Goal: Communication & Community: Answer question/provide support

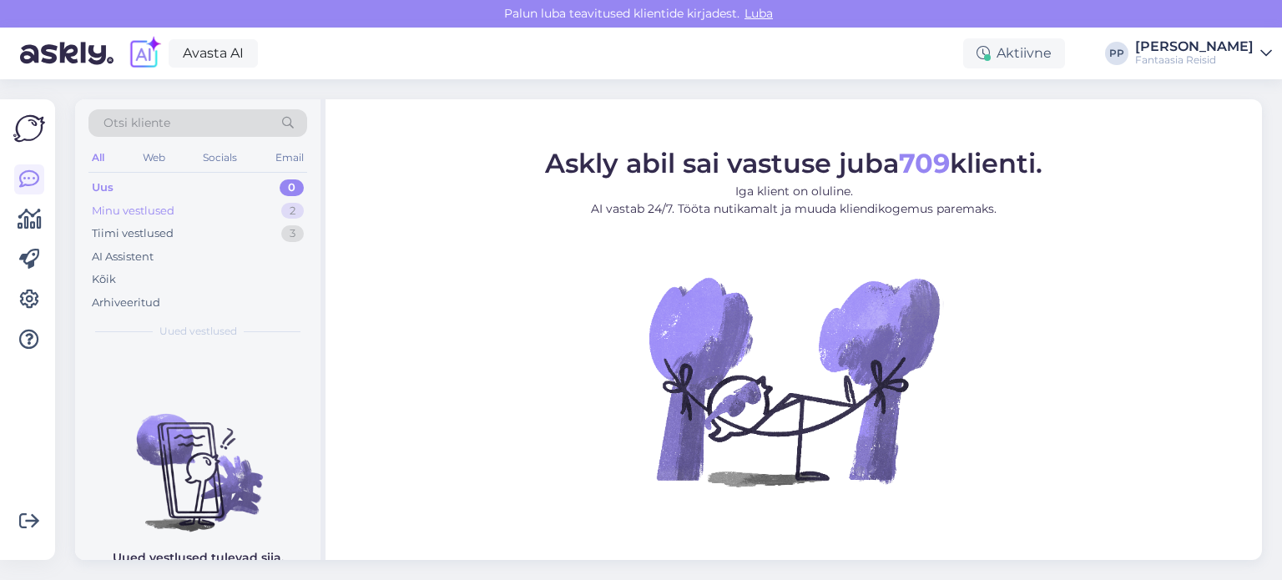
click at [215, 212] on div "Minu vestlused 2" at bounding box center [197, 210] width 219 height 23
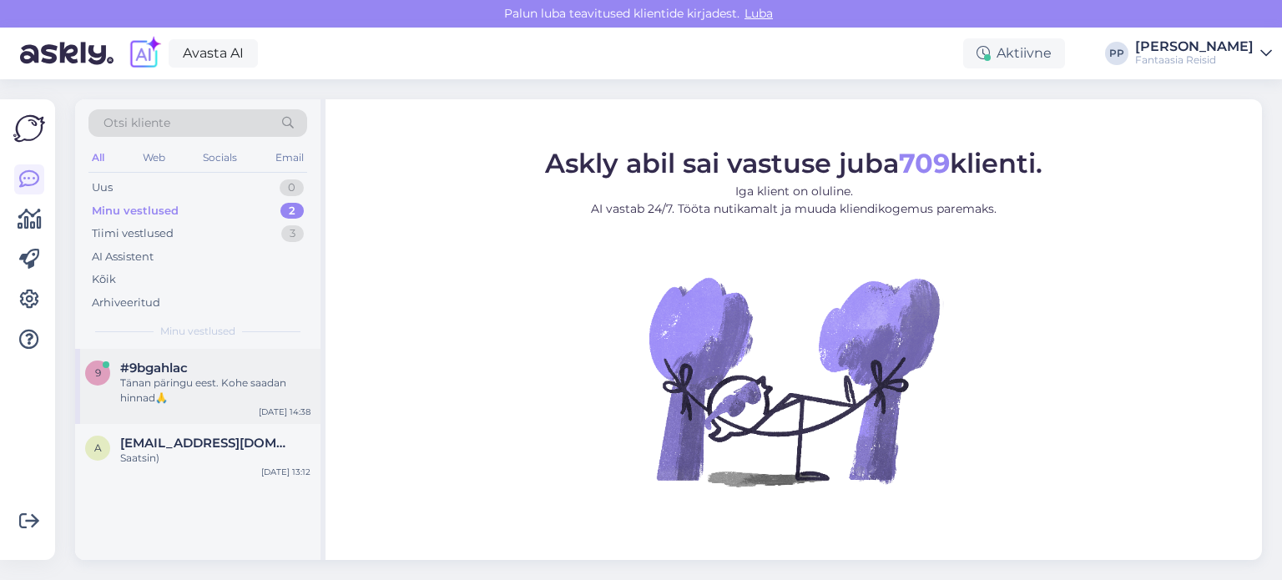
click at [193, 381] on div "Tänan päringu eest. Kohe saadan hinnad🙏" at bounding box center [215, 391] width 190 height 30
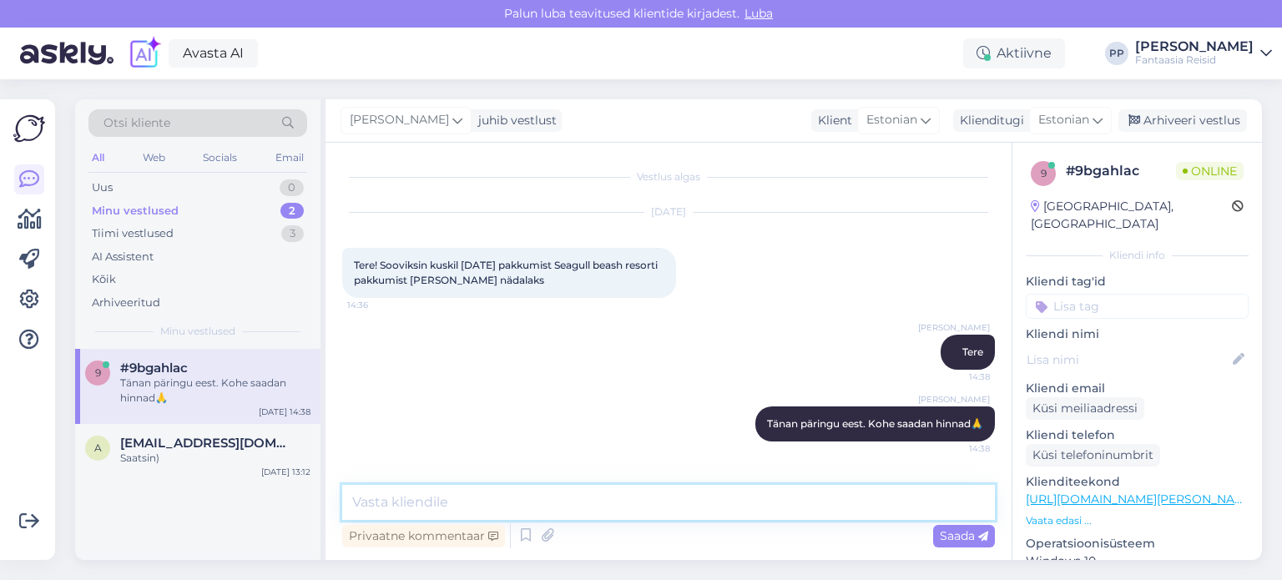
click at [581, 507] on textarea at bounding box center [668, 502] width 653 height 35
type textarea "Palun kirjutage oma email ka. Saadan sinna"
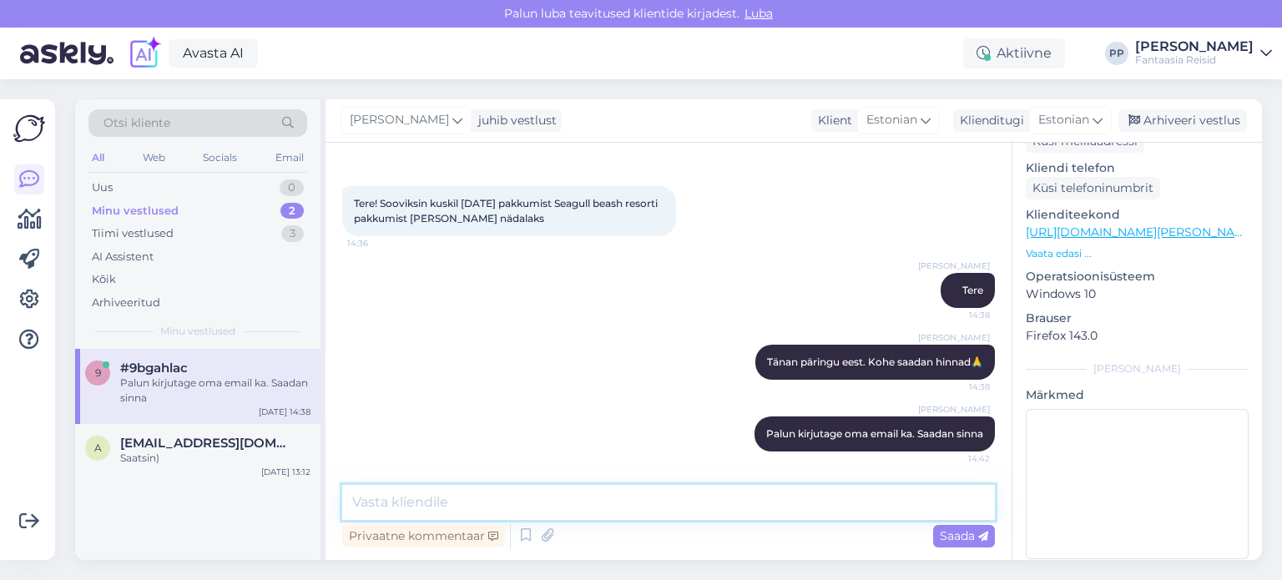
scroll to position [273, 0]
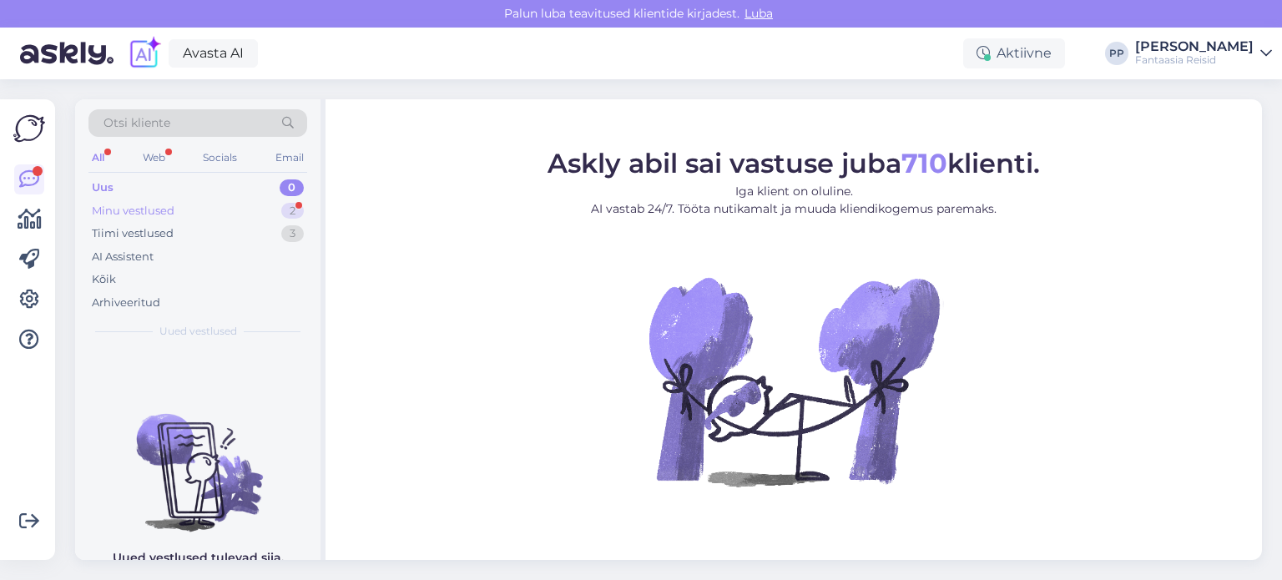
click at [199, 206] on div "Minu vestlused 2" at bounding box center [197, 210] width 219 height 23
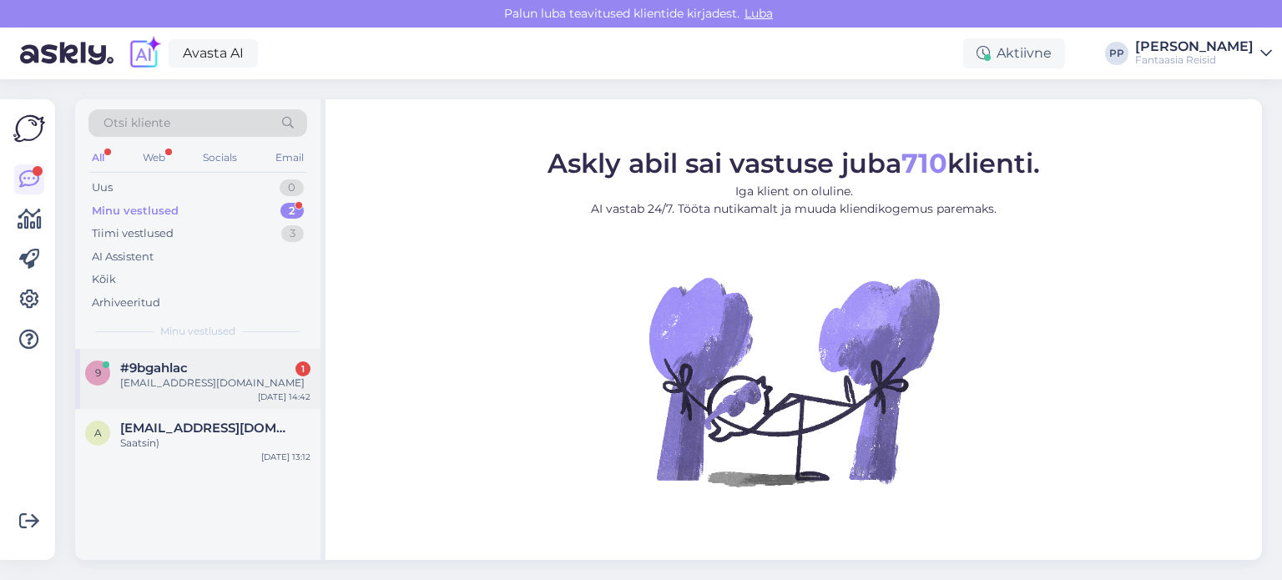
click at [177, 398] on div "9 #9bgahlac 1 jannesussen@gmail.com Oct 8 14:42" at bounding box center [197, 379] width 245 height 60
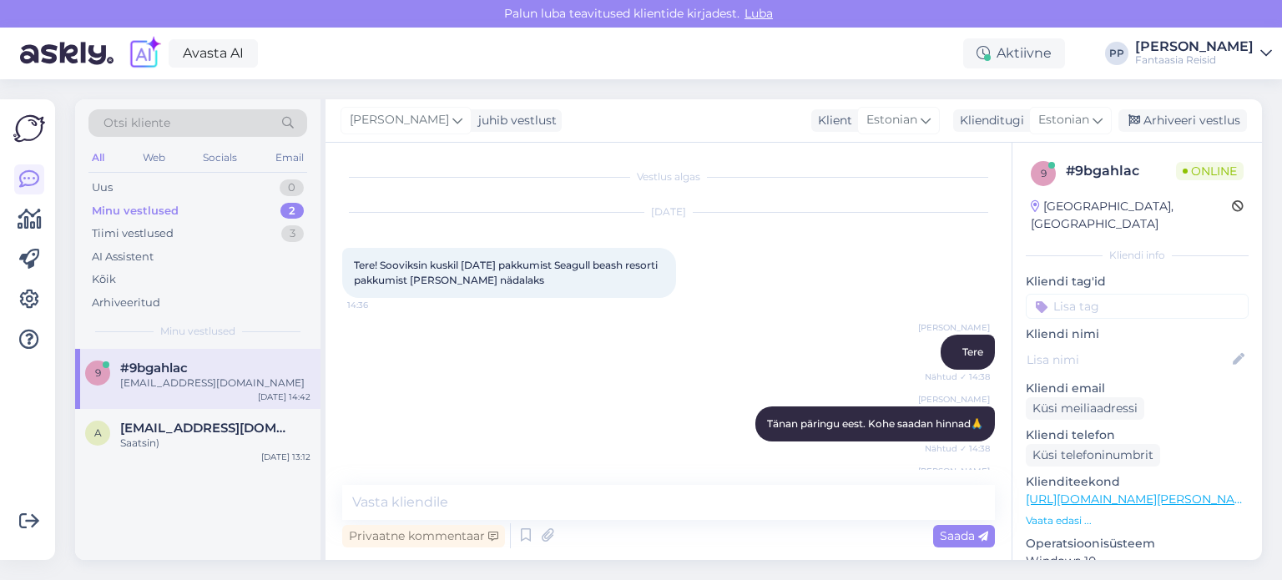
scroll to position [134, 0]
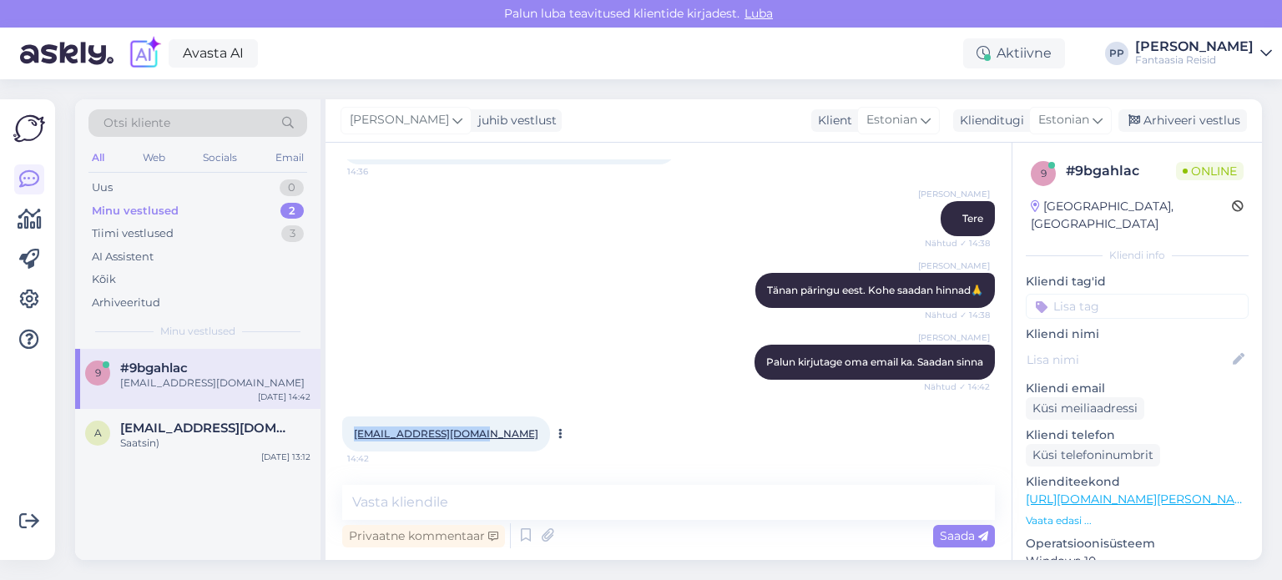
drag, startPoint x: 346, startPoint y: 431, endPoint x: 482, endPoint y: 436, distance: 136.1
click at [482, 436] on div "jannesussen@gmail.com 14:42" at bounding box center [446, 433] width 208 height 35
copy link "jannesussen@gmail.com"
click at [638, 391] on div "Paula Pustovit Palun kirjutage oma email ka. Saadan sinna Nähtud ✓ 14:42" at bounding box center [668, 362] width 653 height 72
click at [508, 512] on textarea at bounding box center [668, 502] width 653 height 35
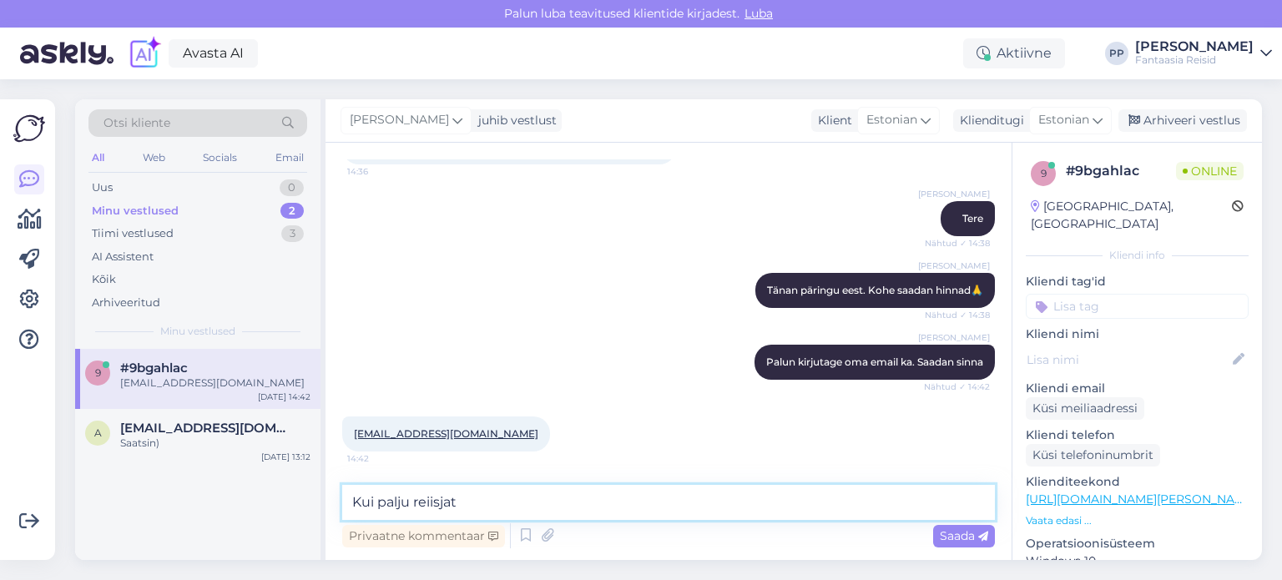
type textarea "Kui palju reiisjat?"
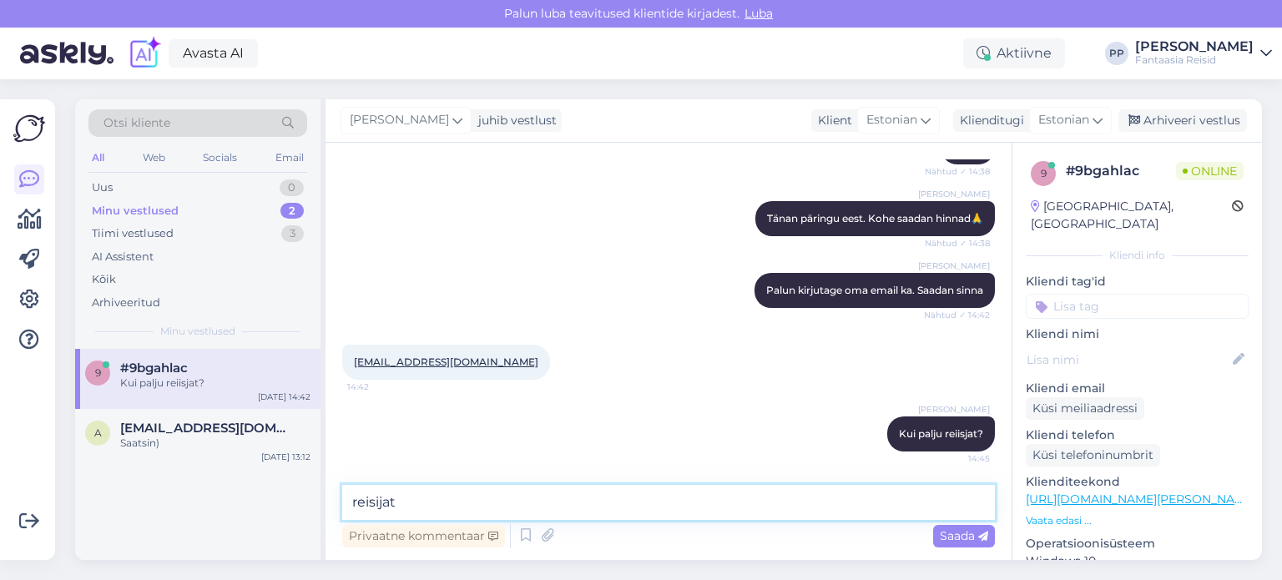
type textarea "reisijat?"
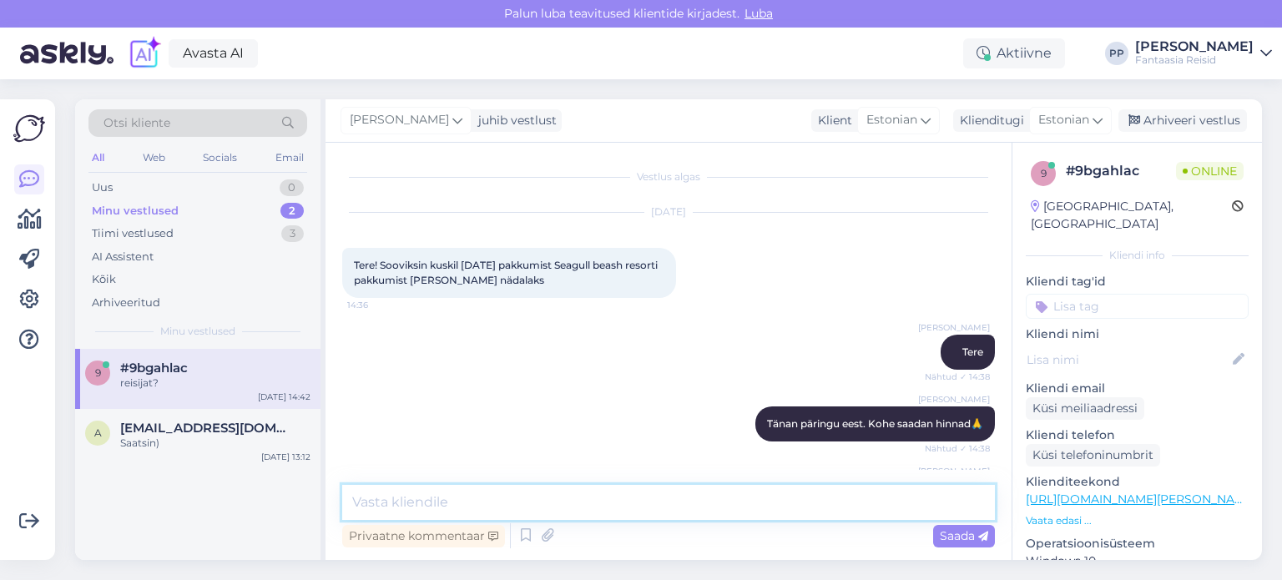
scroll to position [277, 0]
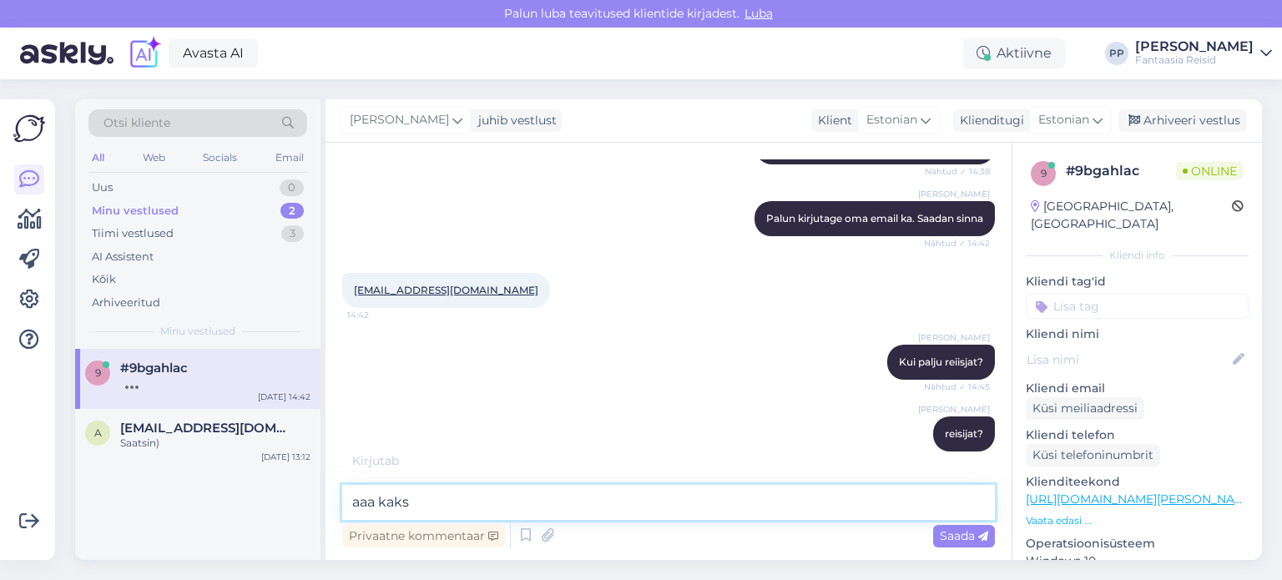
type textarea "aaa kaks)"
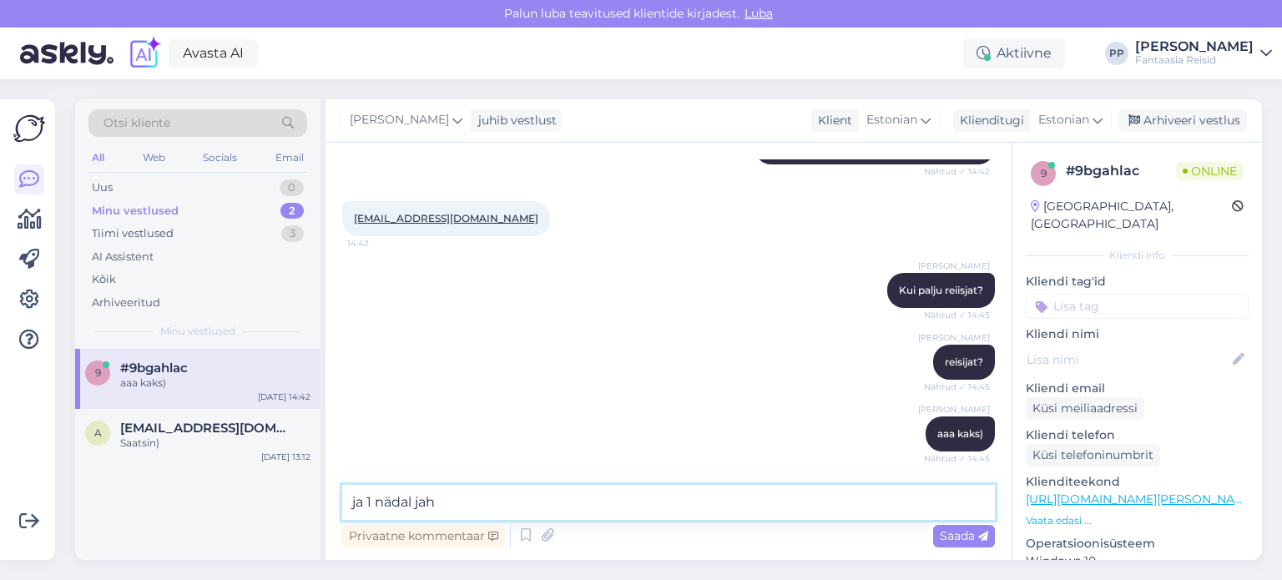
type textarea "ja 1 nädal jah?"
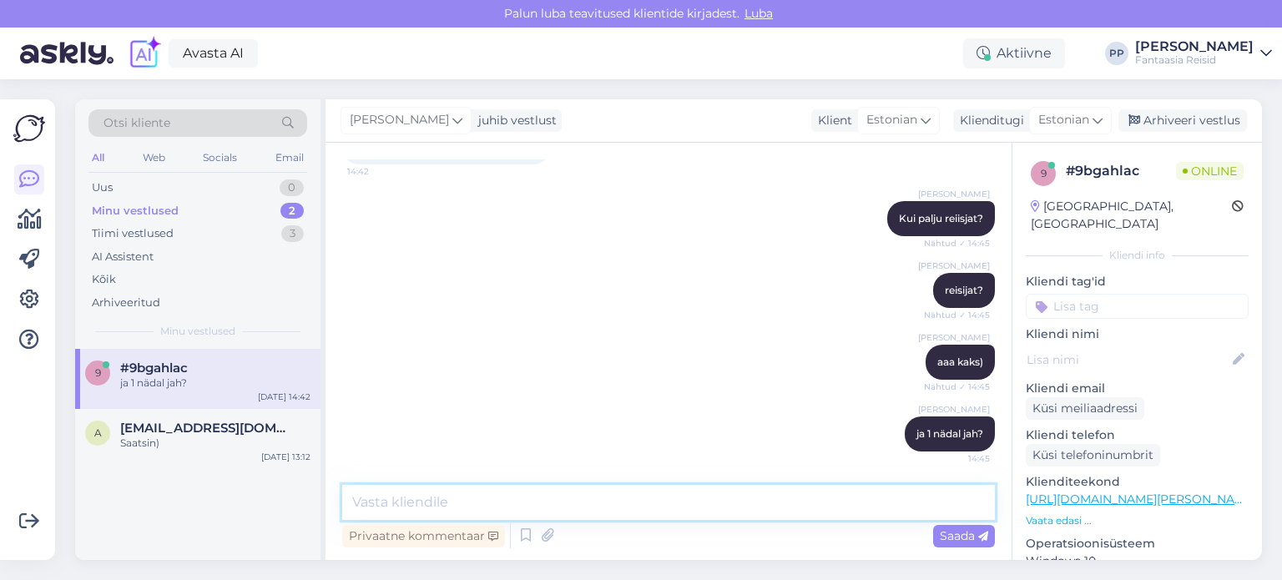
scroll to position [492, 0]
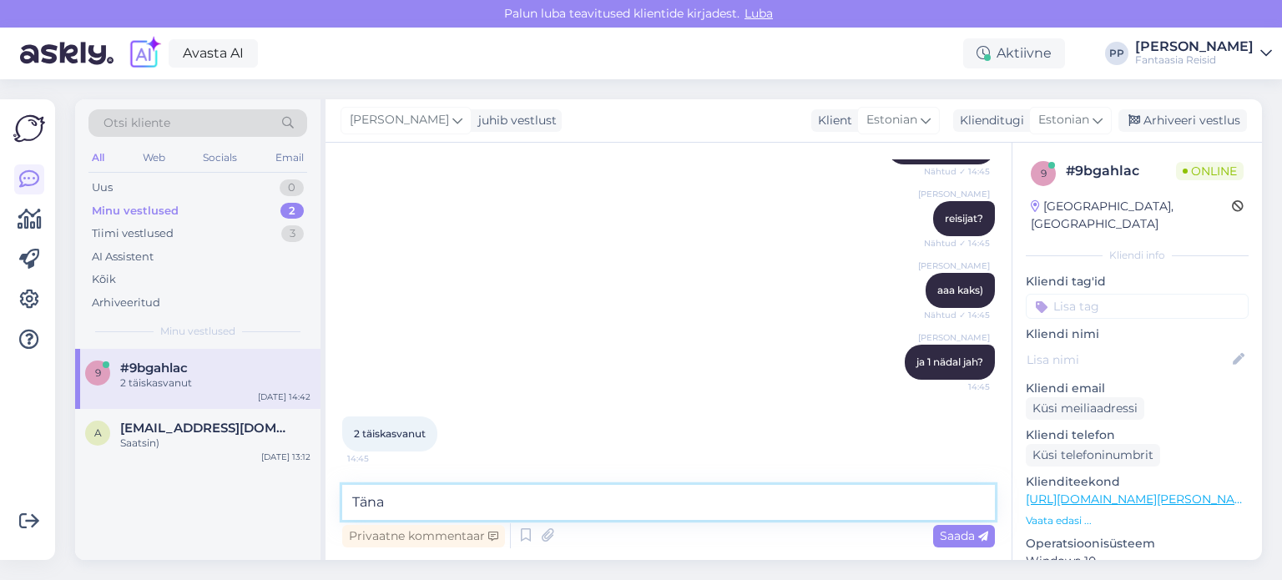
type textarea "Tänan"
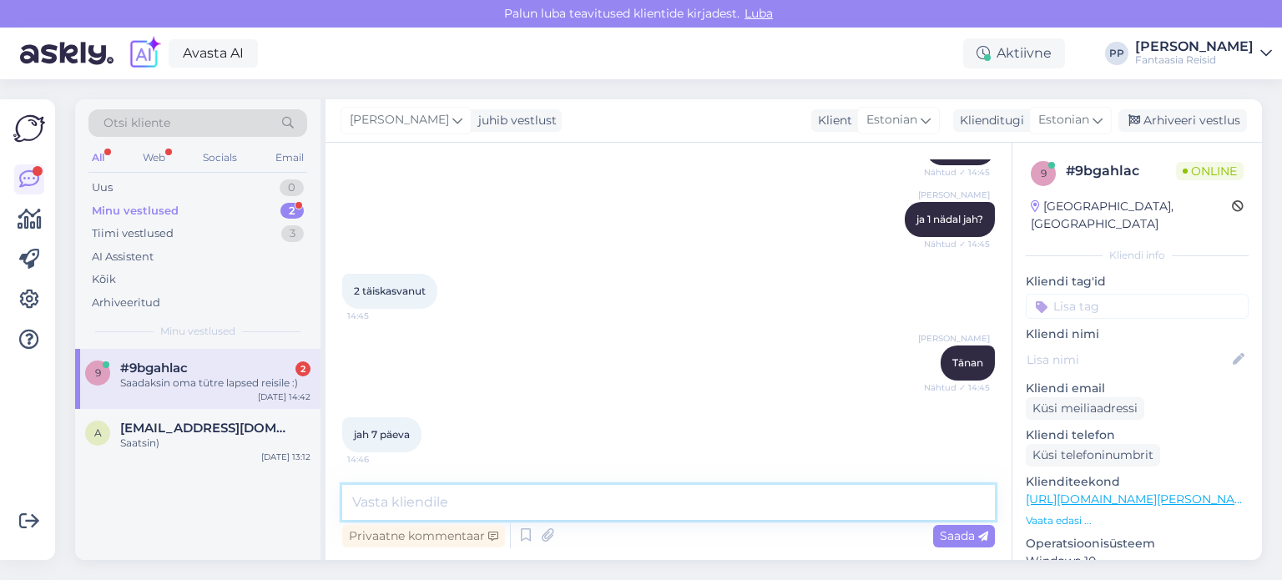
scroll to position [708, 0]
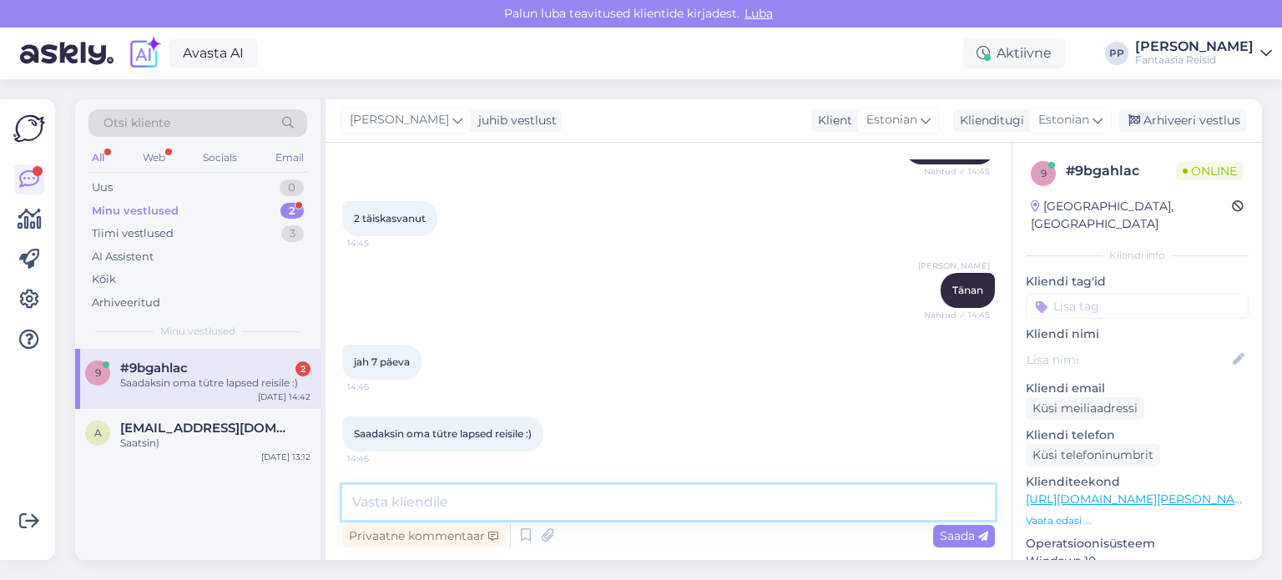
click at [472, 496] on textarea at bounding box center [668, 502] width 653 height 35
type textarea "Saatsin)"
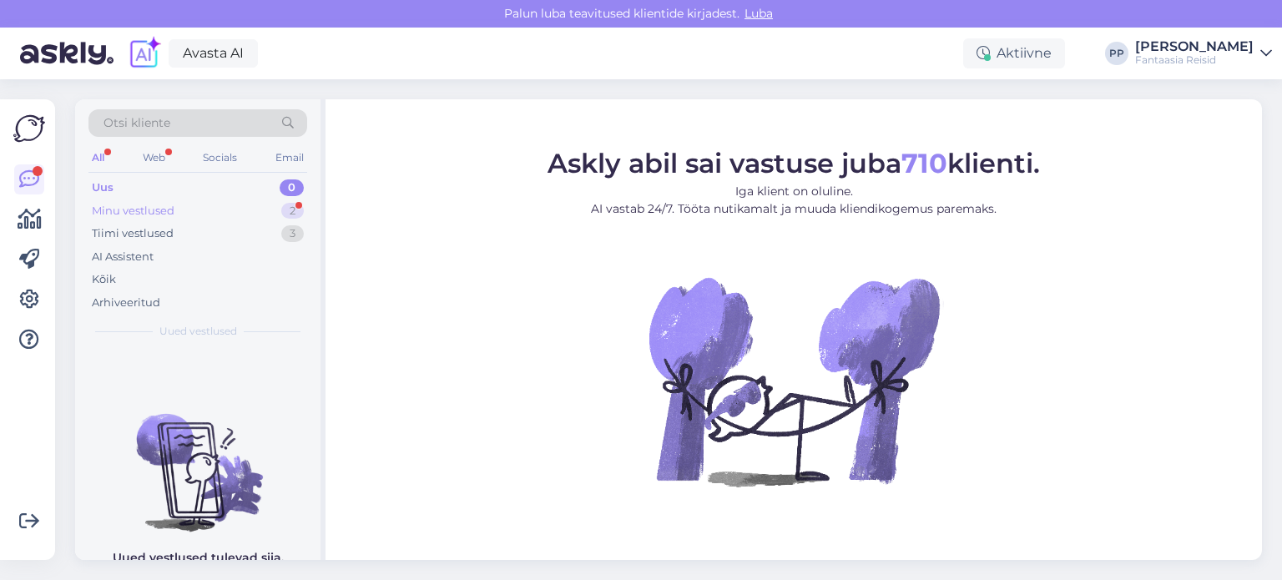
click at [187, 217] on div "Minu vestlused 2" at bounding box center [197, 210] width 219 height 23
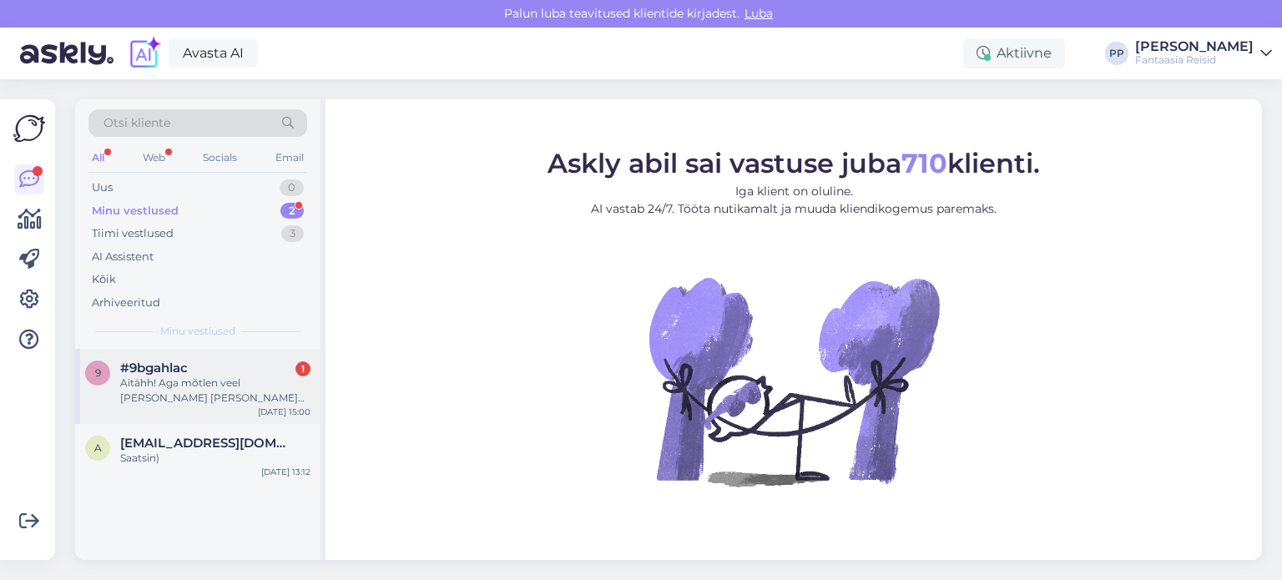
click at [156, 376] on div "Aitähh! Aga mõtlen veel selle asja peale ja äkki juhtub veel ime ja saab siiski…" at bounding box center [215, 391] width 190 height 30
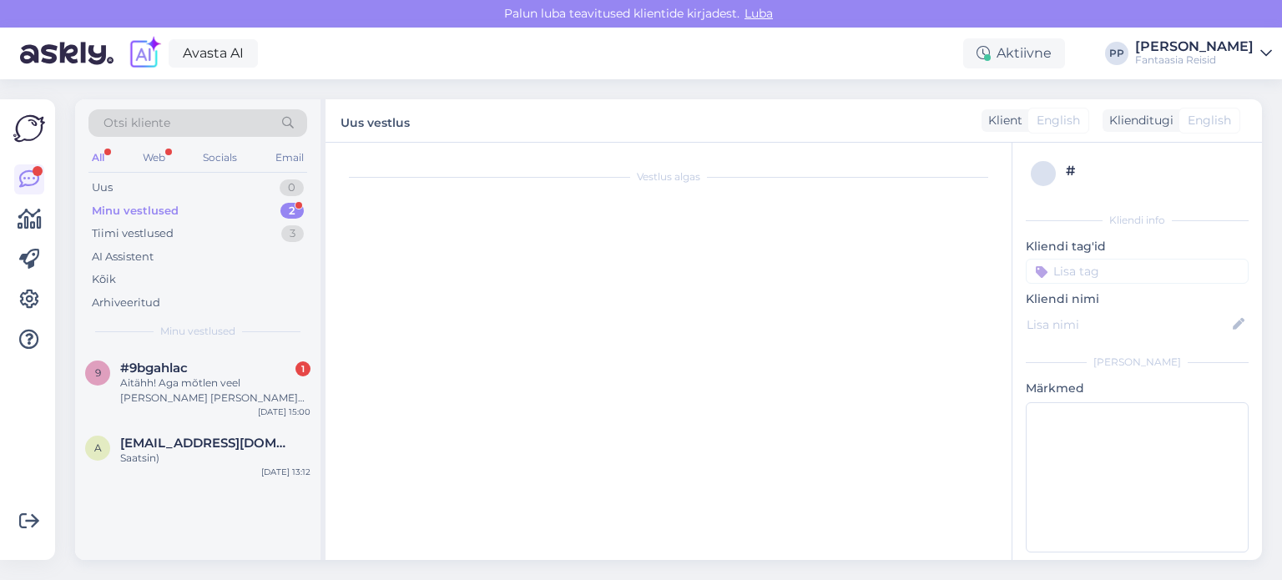
scroll to position [866, 0]
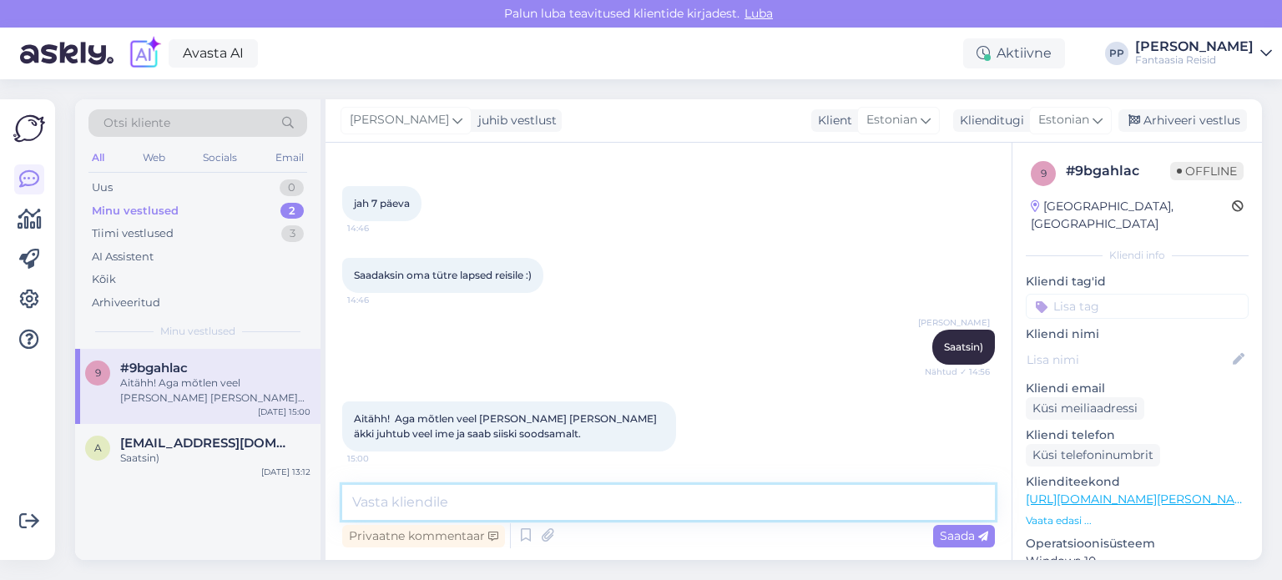
click at [547, 495] on textarea at bounding box center [668, 502] width 653 height 35
type textarea "J"
type textarea "Hästi. Teeme nii"
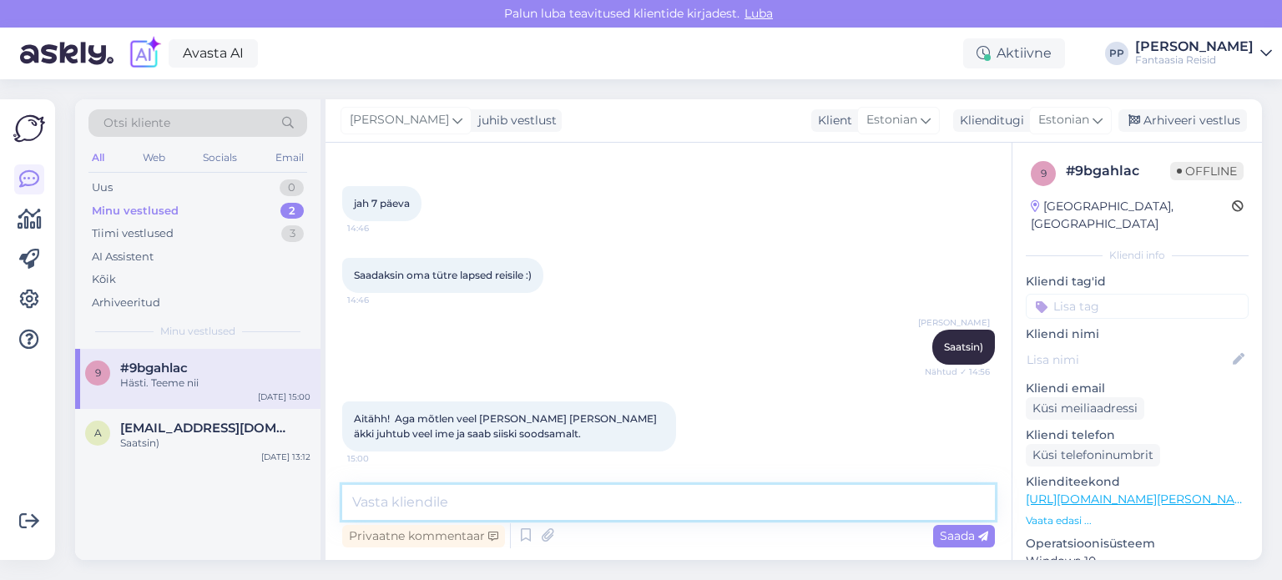
scroll to position [938, 0]
